Goal: Find specific page/section: Find specific page/section

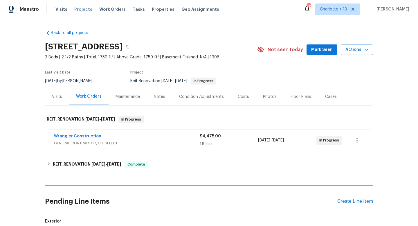
click at [84, 10] on span "Projects" at bounding box center [83, 9] width 18 height 6
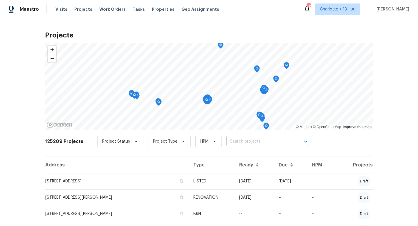
click at [229, 140] on input "text" at bounding box center [259, 141] width 66 height 9
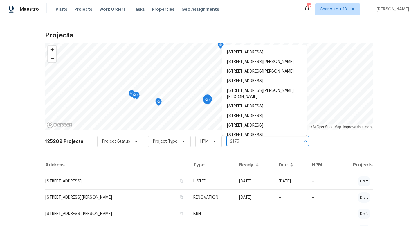
type input "2175"
click at [239, 121] on li "[STREET_ADDRESS]" at bounding box center [264, 116] width 84 height 10
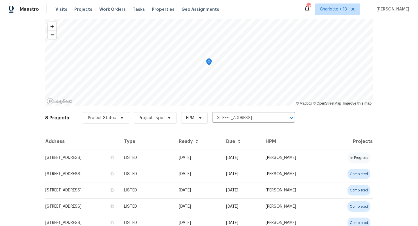
scroll to position [24, 0]
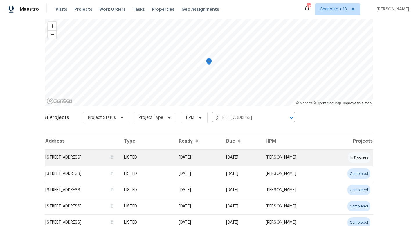
click at [174, 155] on td "LISTED" at bounding box center [146, 157] width 55 height 16
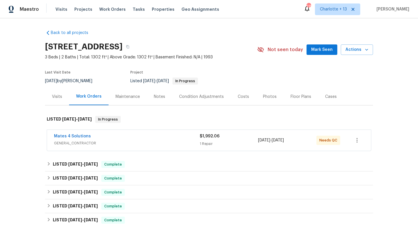
click at [194, 140] on div "Mates 4 Solutions" at bounding box center [127, 136] width 146 height 7
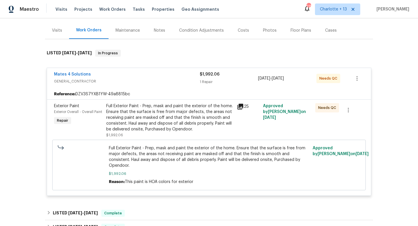
scroll to position [68, 0]
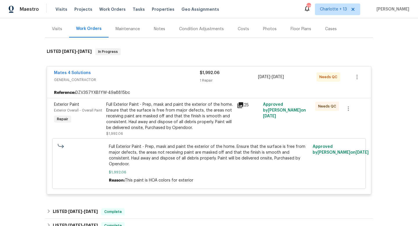
click at [190, 153] on span "Full Exterior Paint - Prep, mask and paint the exterior of the home. Ensure tha…" at bounding box center [209, 155] width 200 height 23
click at [180, 126] on div "Full Exterior Paint - Prep, mask and paint the exterior of the home. Ensure tha…" at bounding box center [169, 115] width 127 height 29
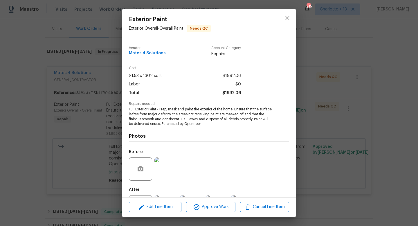
scroll to position [27, 0]
